Goal: Check status: Check status

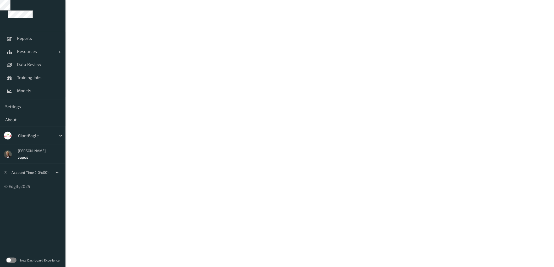
click at [11, 260] on label at bounding box center [11, 260] width 10 height 5
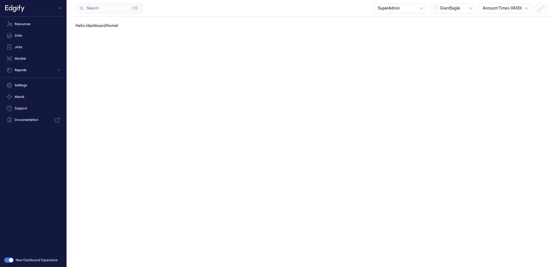
click at [462, 11] on div "GiantEagle" at bounding box center [453, 8] width 26 height 9
click at [453, 20] on div "DollarGeneral" at bounding box center [450, 20] width 32 height 6
click at [23, 37] on link "Data" at bounding box center [33, 35] width 62 height 10
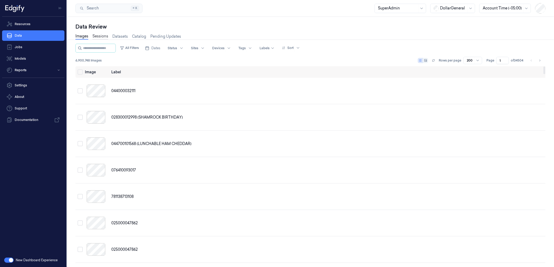
click at [99, 37] on link "Sessions" at bounding box center [100, 37] width 16 height 6
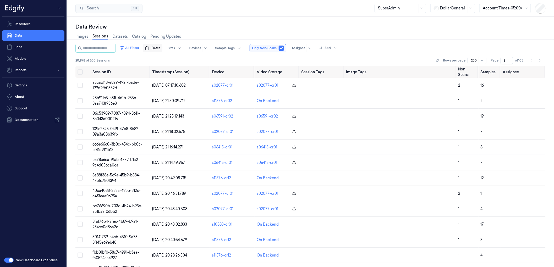
click at [149, 49] on rect "button" at bounding box center [147, 48] width 3 height 3
click at [156, 61] on icon "Go to the Previous Month" at bounding box center [156, 60] width 4 height 4
click at [165, 99] on button "11" at bounding box center [165, 100] width 8 height 8
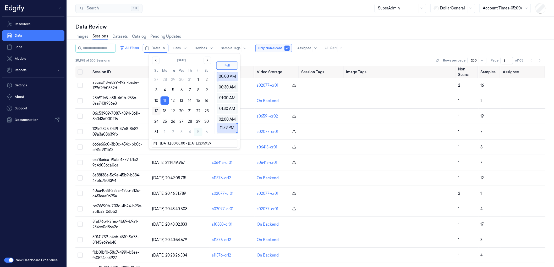
click at [157, 110] on button "17" at bounding box center [156, 111] width 8 height 8
click at [164, 101] on button "11" at bounding box center [165, 100] width 8 height 8
click button "11" at bounding box center [165, 100] width 8 height 8
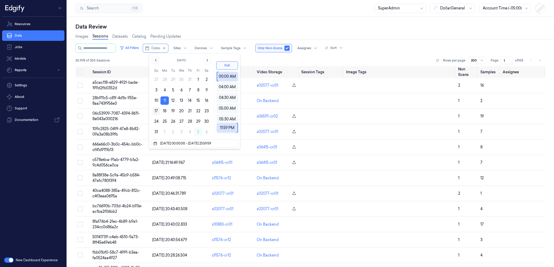
click at [158, 110] on button "17" at bounding box center [156, 111] width 8 height 8
type input "[DATE] 00:00:00 - [DATE] 23:59:59"
click at [228, 18] on div "Data Review Images Sessions Datasets Catalog Pending Updates All Filters Dates …" at bounding box center [310, 142] width 487 height 251
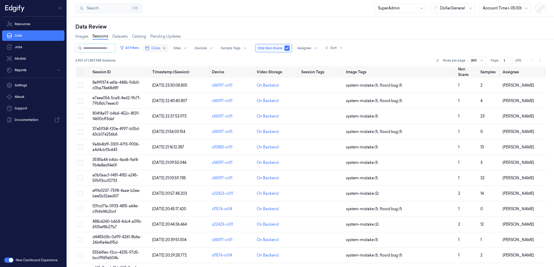
click at [157, 50] on span "Dates" at bounding box center [155, 48] width 9 height 5
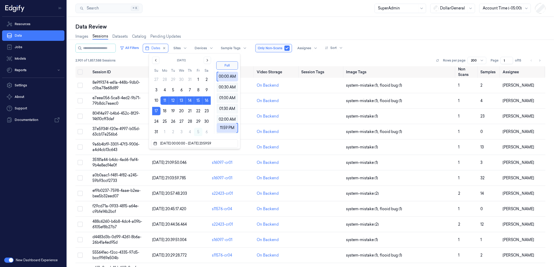
click at [256, 21] on div "Data Review Images Sessions Datasets Catalog Pending Updates All Filters Dates …" at bounding box center [310, 142] width 487 height 251
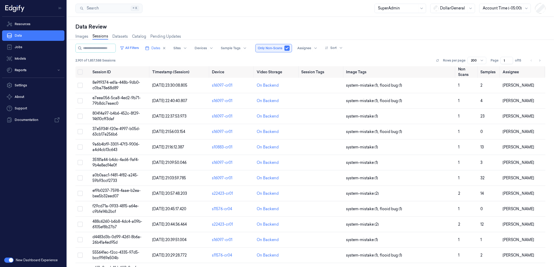
click at [290, 48] on button "button" at bounding box center [287, 48] width 5 height 5
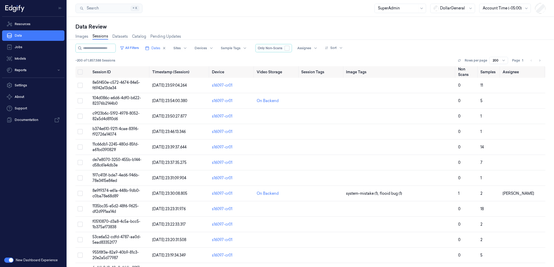
click at [290, 48] on button "button" at bounding box center [287, 48] width 5 height 5
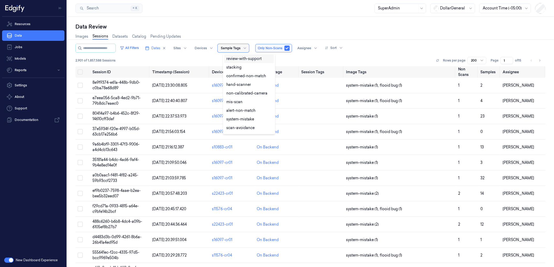
click at [233, 49] on div at bounding box center [231, 48] width 20 height 5
click at [249, 102] on div "confirmed-non-scan" at bounding box center [244, 102] width 37 height 6
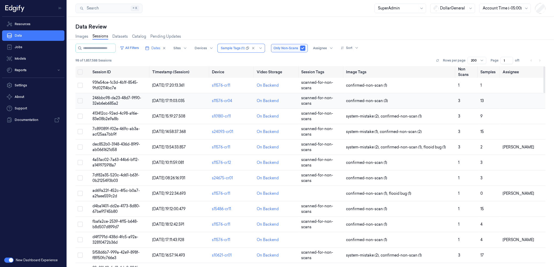
click at [106, 99] on span "246bbc98-da23-48d7-9f90-32eb6eb685a2" at bounding box center [116, 101] width 49 height 10
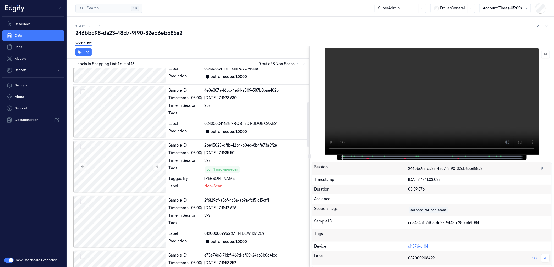
scroll to position [159, 0]
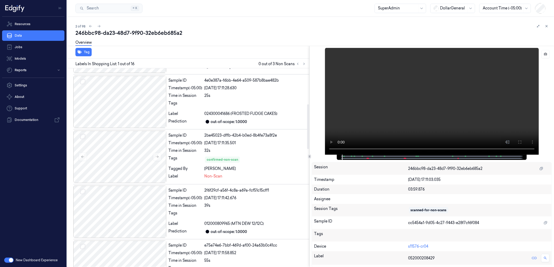
click at [123, 163] on div at bounding box center [119, 157] width 93 height 52
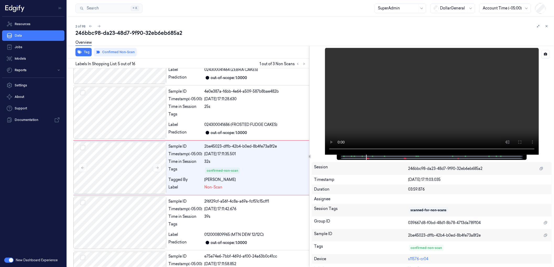
click at [361, 159] on div at bounding box center [431, 157] width 179 height 5
drag, startPoint x: 367, startPoint y: 157, endPoint x: 362, endPoint y: 157, distance: 4.7
click at [362, 157] on div at bounding box center [432, 157] width 190 height 5
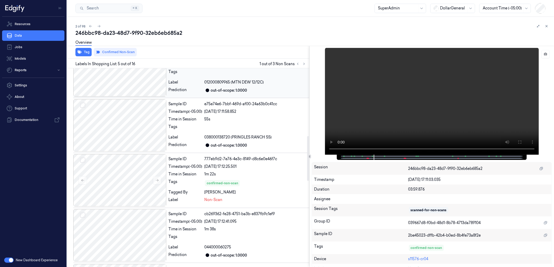
scroll to position [308, 0]
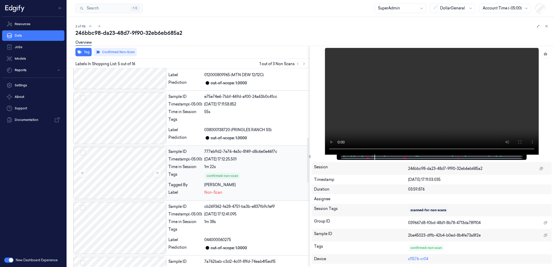
click at [249, 174] on div "confirmed-non-scan" at bounding box center [255, 176] width 103 height 8
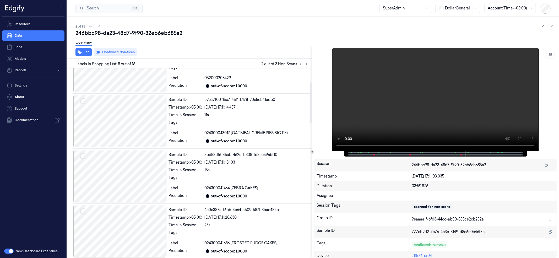
scroll to position [0, 0]
